Goal: Information Seeking & Learning: Stay updated

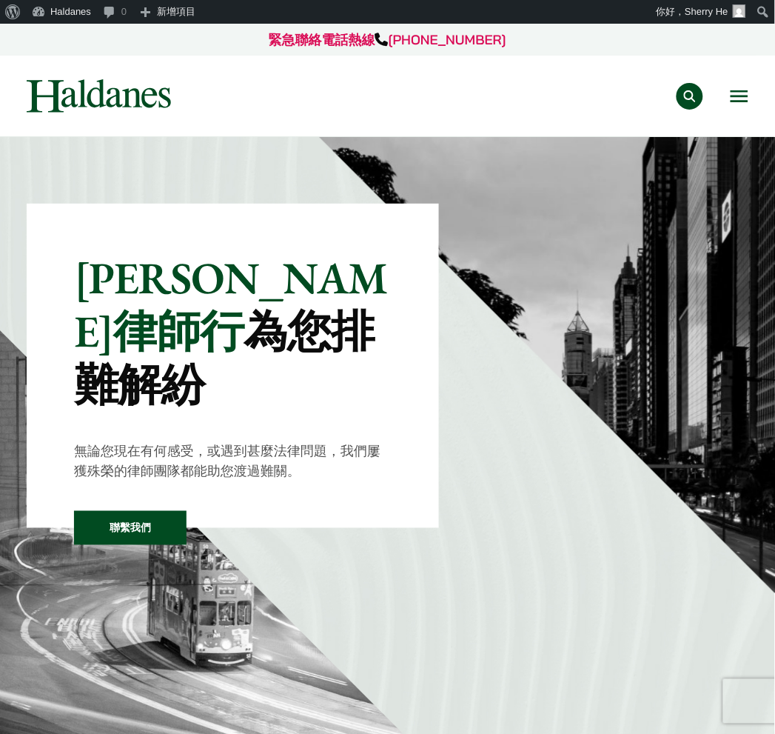
drag, startPoint x: 736, startPoint y: 100, endPoint x: 717, endPoint y: 164, distance: 67.2
click at [737, 100] on button "Open menu" at bounding box center [740, 96] width 18 height 12
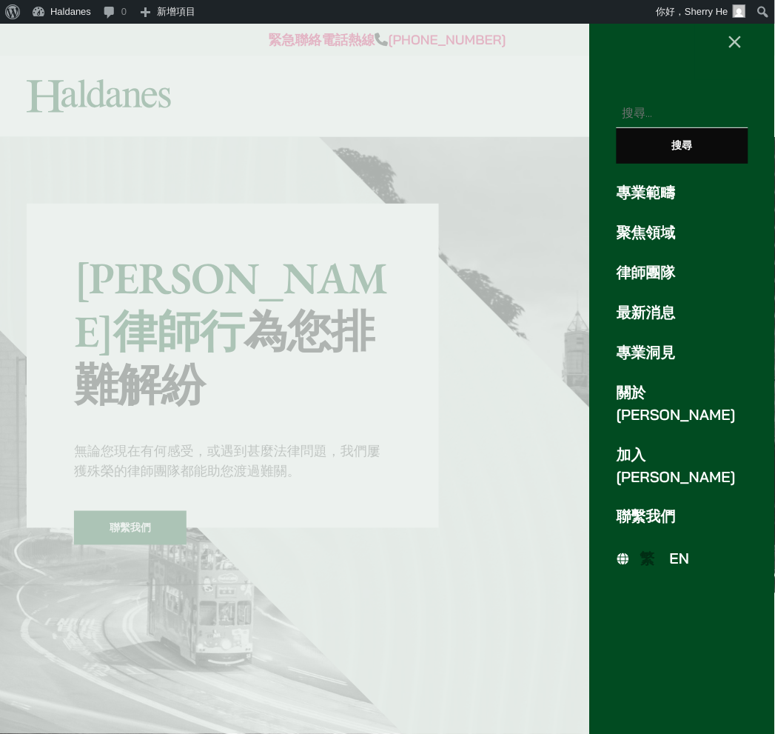
click at [685, 549] on span "EN" at bounding box center [680, 558] width 20 height 19
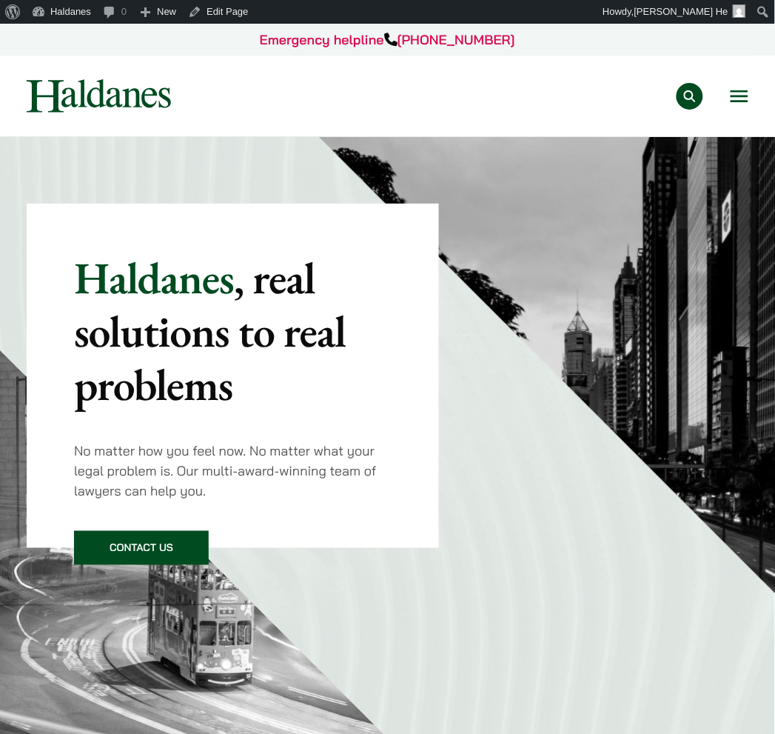
click at [749, 84] on div "Practice Areas Antitrust and Competition Law Civil Litigation & Dispute Resolut…" at bounding box center [387, 95] width 747 height 33
click at [750, 98] on div "Practice Areas Antitrust and Competition Law Civil Litigation & Dispute Resolut…" at bounding box center [387, 95] width 747 height 33
click at [752, 101] on div "Practice Areas Antitrust and Competition Law Civil Litigation & Dispute Resolut…" at bounding box center [387, 95] width 747 height 33
click at [737, 101] on button "Open menu" at bounding box center [740, 96] width 18 height 12
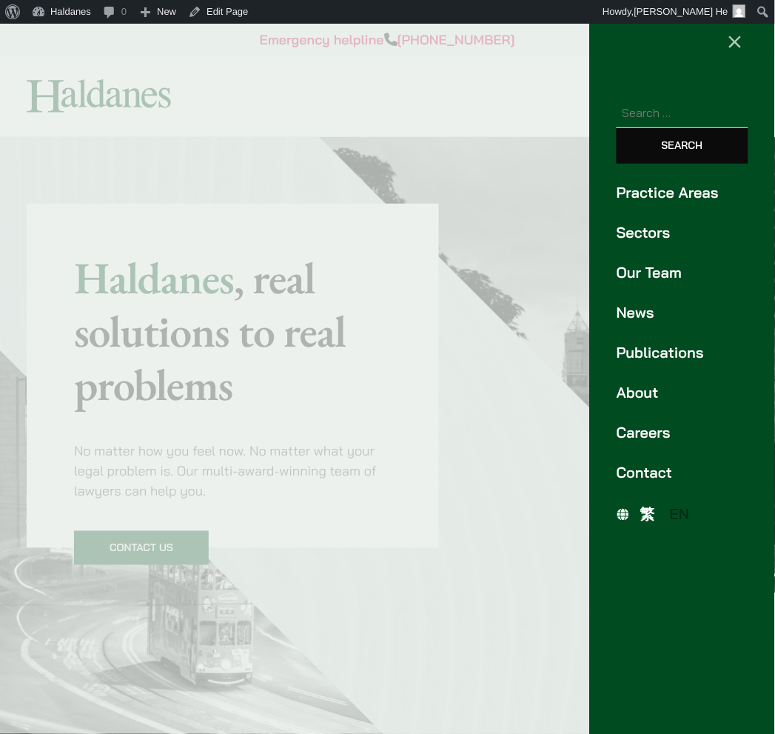
click at [660, 317] on link "News" at bounding box center [683, 312] width 132 height 22
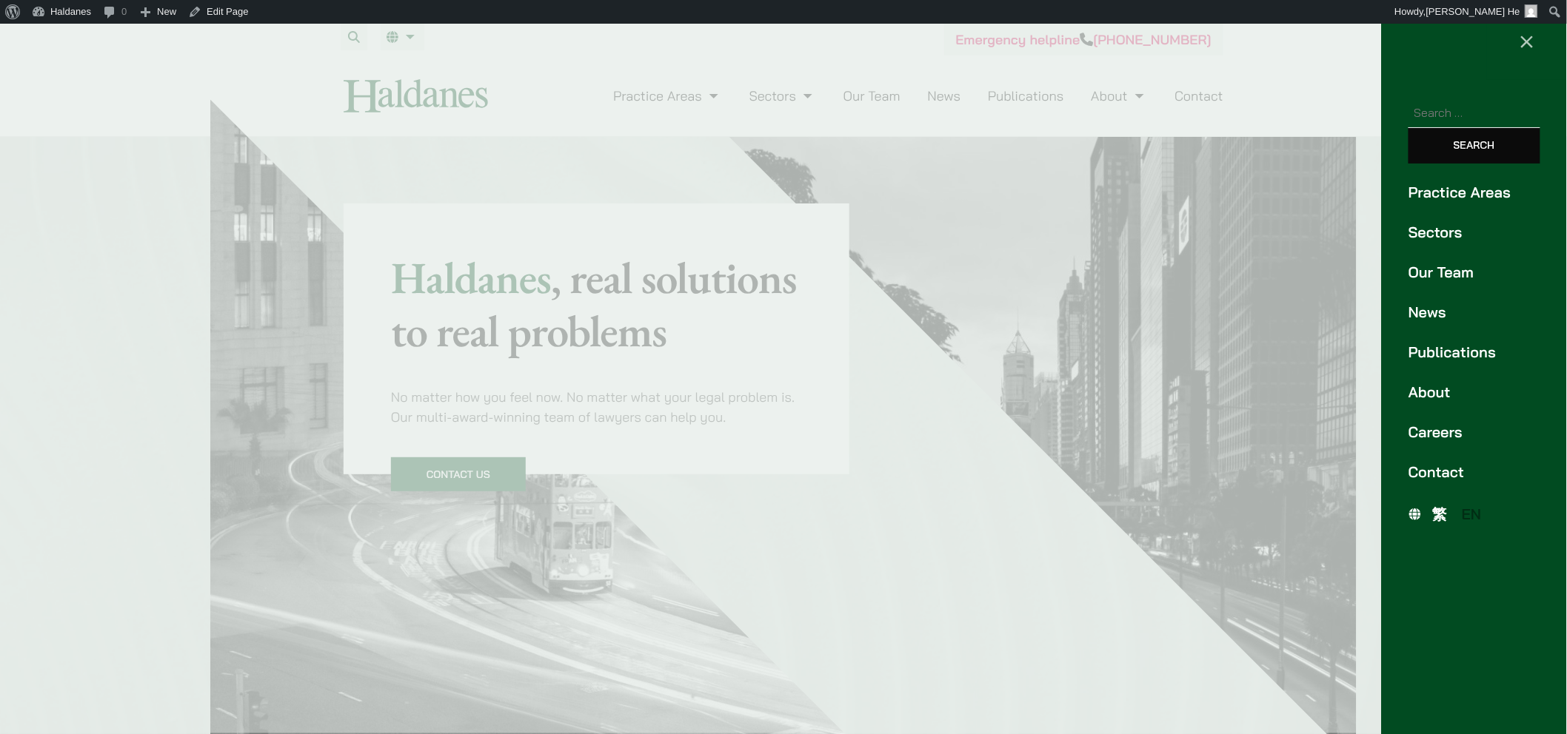
click at [774, 304] on link "News" at bounding box center [1474, 312] width 132 height 22
click at [774, 42] on span "×" at bounding box center [1527, 40] width 16 height 30
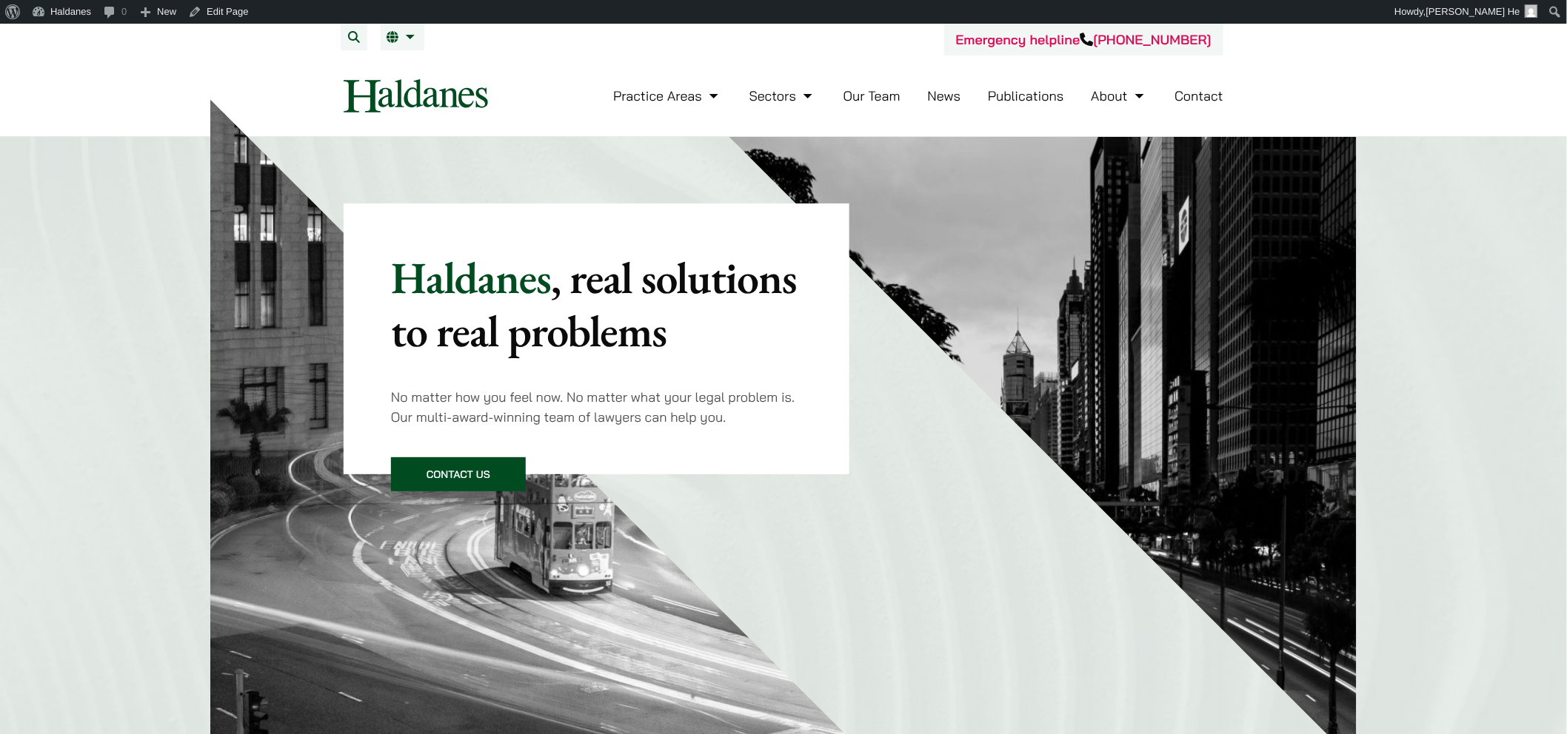
click at [774, 97] on link "News" at bounding box center [944, 95] width 33 height 17
click at [945, 95] on link "News" at bounding box center [944, 95] width 33 height 17
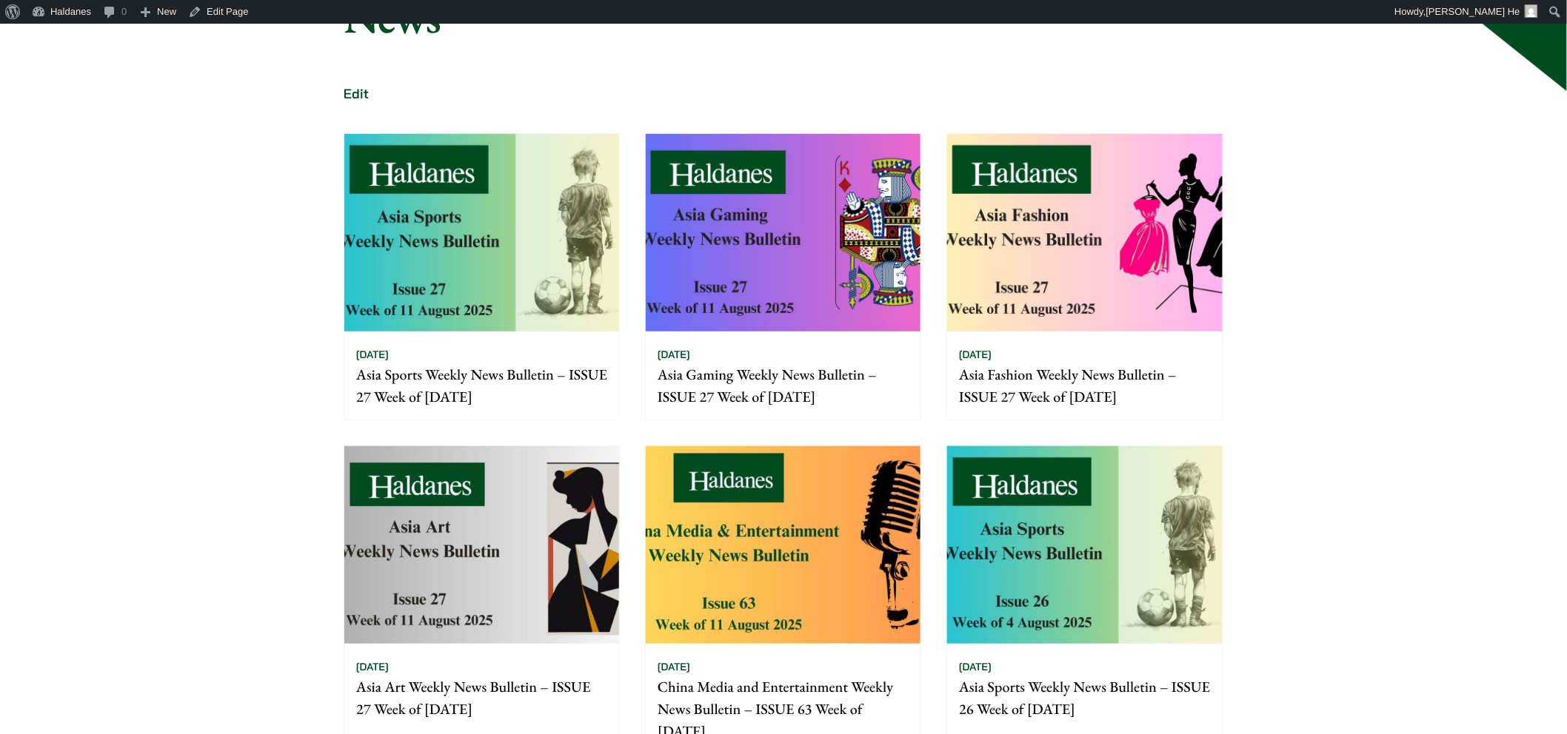
scroll to position [329, 0]
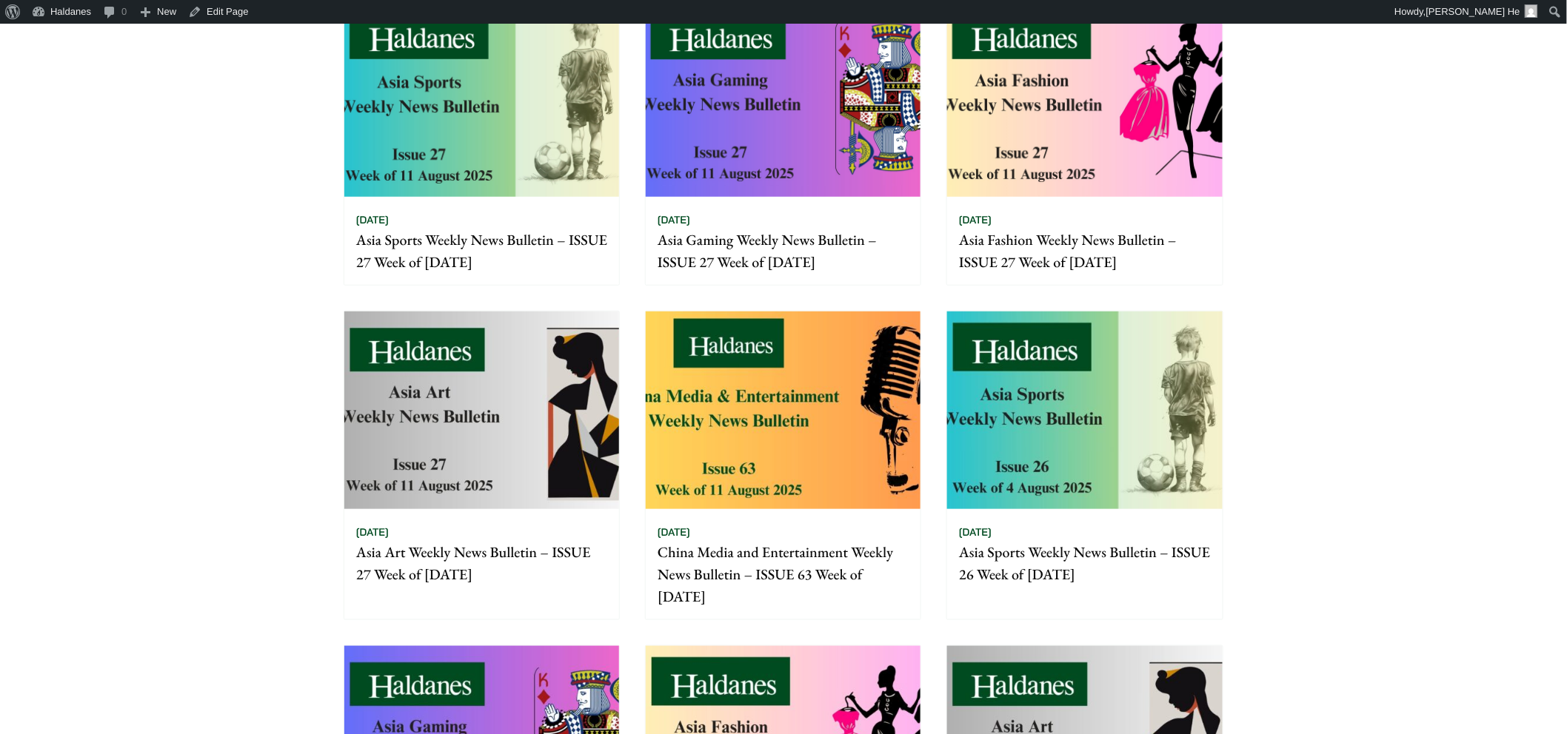
click at [1251, 475] on div "Home » News News Edit [DATE] Asia Sports Weekly News Bulletin – ISSUE 27 Week o…" at bounding box center [783, 596] width 1567 height 1576
